Goal: Task Accomplishment & Management: Manage account settings

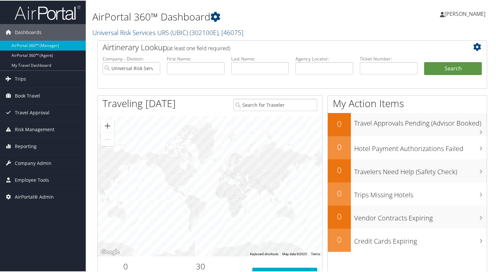
click at [132, 33] on link "Universal Risk Services URS (UBIC) ( 302100E ) , [ 46075 ]" at bounding box center [167, 31] width 151 height 9
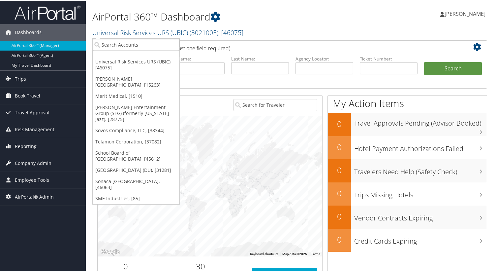
click at [131, 45] on input "search" at bounding box center [136, 44] width 87 height 12
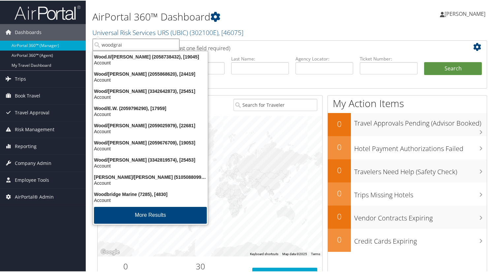
type input "woodgrain"
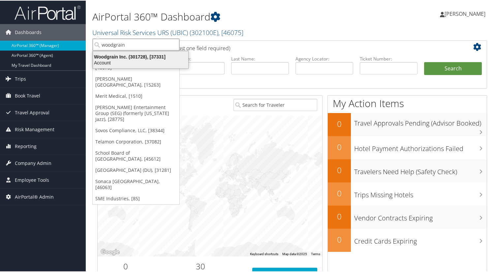
click at [151, 60] on div "Account" at bounding box center [140, 62] width 103 height 6
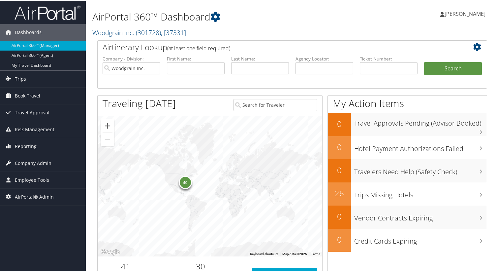
drag, startPoint x: 200, startPoint y: 34, endPoint x: 90, endPoint y: 30, distance: 110.0
click at [90, 30] on div "AirPortal 360™ Dashboard Woodgrain Inc. ( 301728 ) , [ 37331 ] Universal Risk S…" at bounding box center [292, 20] width 413 height 40
copy link "Woodgrain Inc. ( 301728 ) , [ 37331 ]"
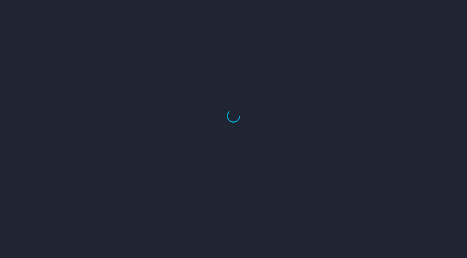
select select "US"
